Goal: Task Accomplishment & Management: Manage account settings

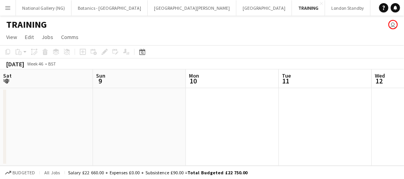
scroll to position [0, 372]
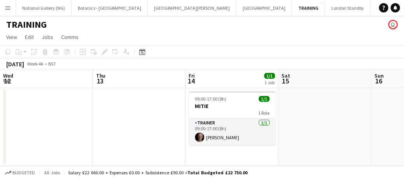
click at [10, 12] on button "Menu" at bounding box center [8, 8] width 16 height 16
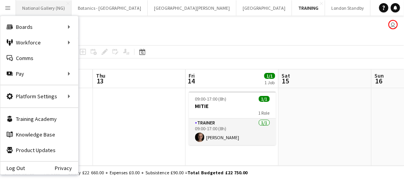
click at [44, 8] on button "National Gallery (NG) Close" at bounding box center [44, 7] width 56 height 15
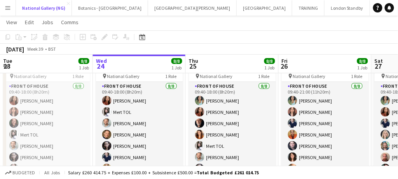
scroll to position [36, 0]
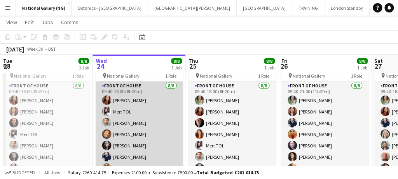
click at [141, 110] on app-card-role "Front of House [DATE] 09:40-18:00 (8h20m) [PERSON_NAME] TOL [PERSON_NAME] [PERS…" at bounding box center [139, 133] width 87 height 105
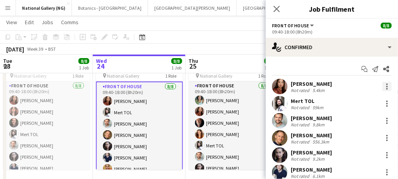
click at [387, 86] on div at bounding box center [388, 87] width 2 height 2
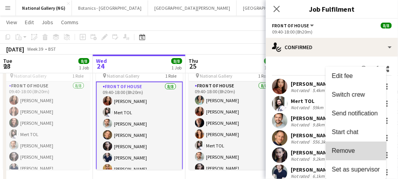
click at [353, 147] on span "Remove" at bounding box center [343, 150] width 23 height 7
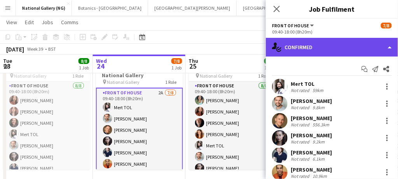
click at [306, 51] on div "single-neutral-actions-check-2 Confirmed" at bounding box center [332, 47] width 132 height 19
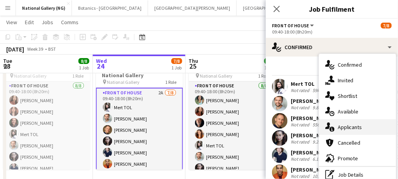
click at [343, 125] on span "Applicants" at bounding box center [350, 126] width 25 height 7
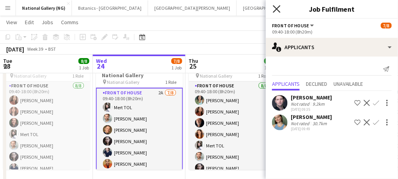
click at [278, 10] on icon at bounding box center [276, 8] width 7 height 7
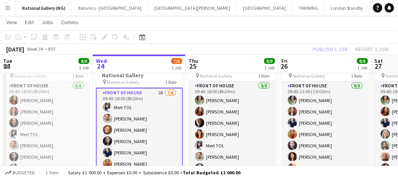
click at [155, 134] on app-card-role "Front of House 2A [DATE] 09:40-18:00 (8h20m) Mert TOL [PERSON_NAME] [PERSON_NAM…" at bounding box center [139, 141] width 87 height 107
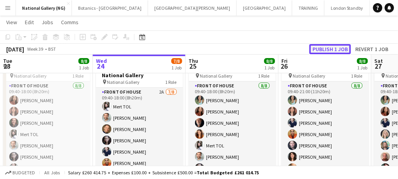
click at [324, 49] on button "Publish 1 job" at bounding box center [331, 49] width 42 height 10
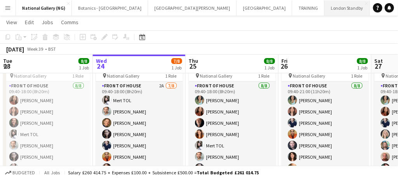
click at [325, 4] on button "London Standby Close" at bounding box center [348, 7] width 46 height 15
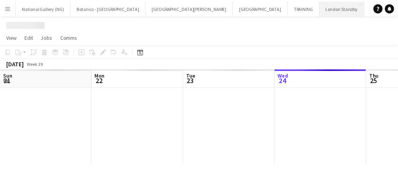
scroll to position [0, 186]
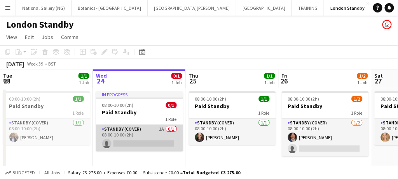
click at [142, 134] on app-card-role "Standby (cover) 1A 0/1 08:00-10:00 (2h) single-neutral-actions" at bounding box center [139, 137] width 87 height 26
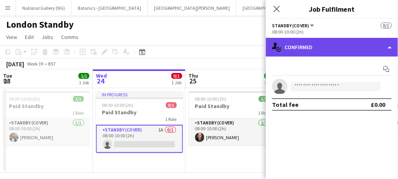
click at [332, 47] on div "single-neutral-actions-check-2 Confirmed" at bounding box center [332, 47] width 132 height 19
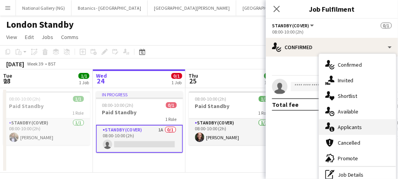
click at [346, 131] on div "single-neutral-actions-information Applicants" at bounding box center [357, 127] width 77 height 16
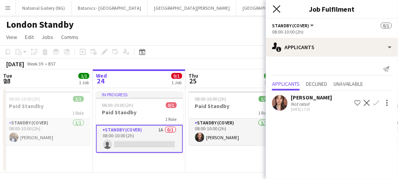
click at [278, 10] on icon at bounding box center [276, 8] width 7 height 7
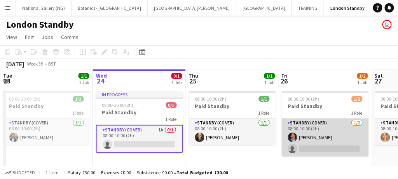
click at [340, 140] on app-card-role "Standby (cover) [DATE] 08:00-10:00 (2h) [PERSON_NAME] single-neutral-actions" at bounding box center [325, 137] width 87 height 38
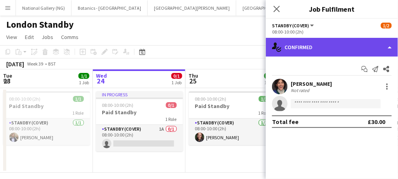
click at [347, 47] on div "single-neutral-actions-check-2 Confirmed" at bounding box center [332, 47] width 132 height 19
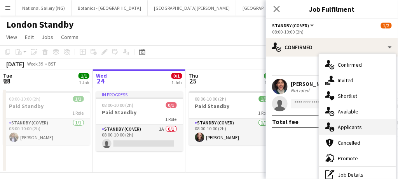
click at [355, 132] on div "single-neutral-actions-information Applicants" at bounding box center [357, 127] width 77 height 16
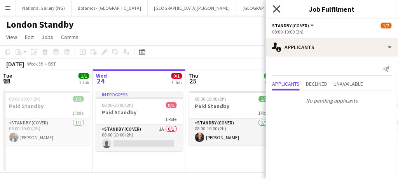
click at [279, 7] on icon "Close pop-in" at bounding box center [276, 8] width 7 height 7
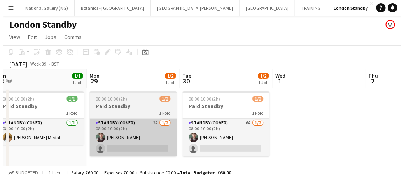
scroll to position [0, 184]
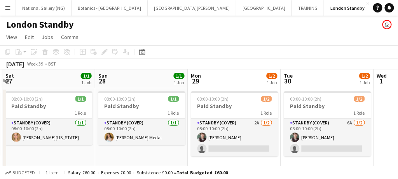
click at [149, 24] on div "London Standby user" at bounding box center [199, 23] width 398 height 15
click at [46, 7] on button "National Gallery (NG) Close" at bounding box center [44, 7] width 56 height 15
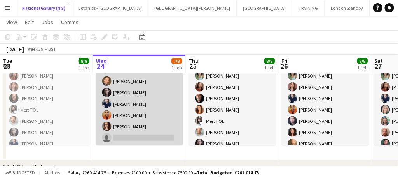
scroll to position [61, 0]
click at [133, 131] on app-card-role "Front of House 2A [DATE] 09:40-18:00 (8h20m) Mert TOL [PERSON_NAME] [PERSON_NAM…" at bounding box center [139, 91] width 87 height 105
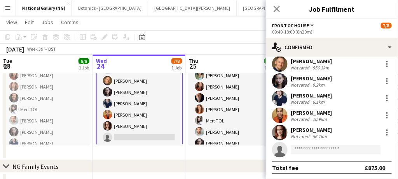
scroll to position [58, 0]
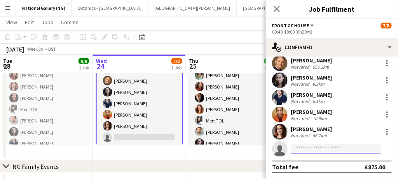
click at [319, 152] on input at bounding box center [336, 148] width 90 height 9
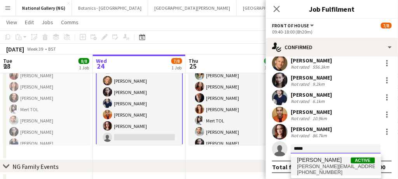
type input "*****"
click at [316, 165] on span "[PERSON_NAME][EMAIL_ADDRESS][DOMAIN_NAME]" at bounding box center [337, 166] width 78 height 6
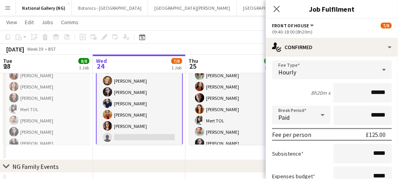
scroll to position [165, 0]
click at [380, 72] on icon at bounding box center [384, 69] width 9 height 16
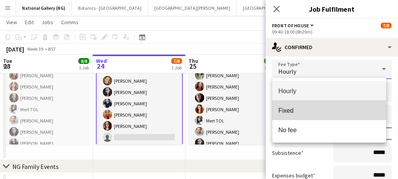
click at [298, 111] on span "Fixed" at bounding box center [330, 110] width 102 height 7
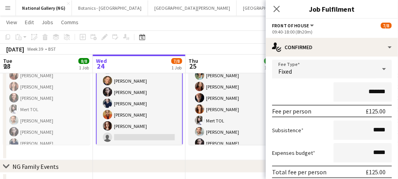
click at [371, 91] on input "*******" at bounding box center [363, 91] width 58 height 19
type input "*******"
click at [334, 156] on input "*****" at bounding box center [363, 152] width 58 height 19
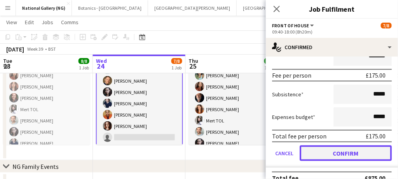
click at [334, 155] on button "Confirm" at bounding box center [346, 153] width 92 height 16
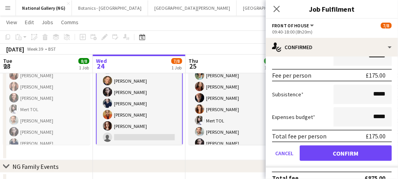
scroll to position [58, 0]
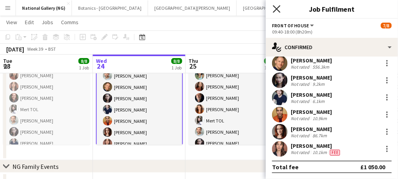
click at [277, 10] on icon at bounding box center [276, 8] width 7 height 7
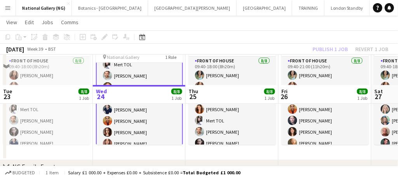
scroll to position [91, 0]
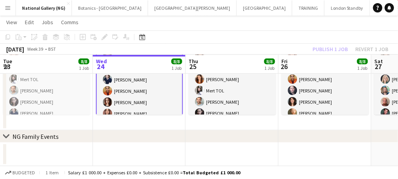
click at [154, 92] on app-card-role "Front of House [DATE] 09:40-18:00 (8h20m) Mert TOL [PERSON_NAME] [PERSON_NAME] …" at bounding box center [139, 68] width 87 height 107
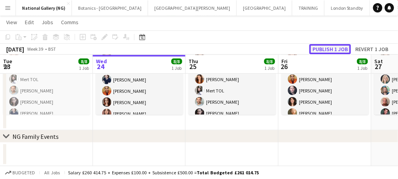
click at [320, 49] on button "Publish 1 job" at bounding box center [331, 49] width 42 height 10
